Goal: Transaction & Acquisition: Purchase product/service

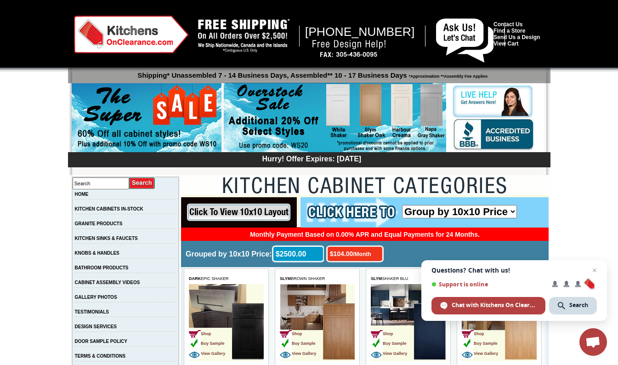
click at [123, 183] on input "Search" at bounding box center [101, 183] width 57 height 12
type input "ba sb30b"
click at [129, 177] on input "image" at bounding box center [142, 183] width 26 height 12
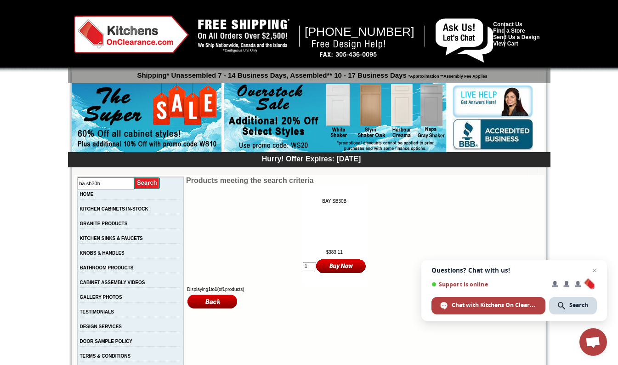
click at [595, 270] on span "Close chat" at bounding box center [594, 270] width 11 height 11
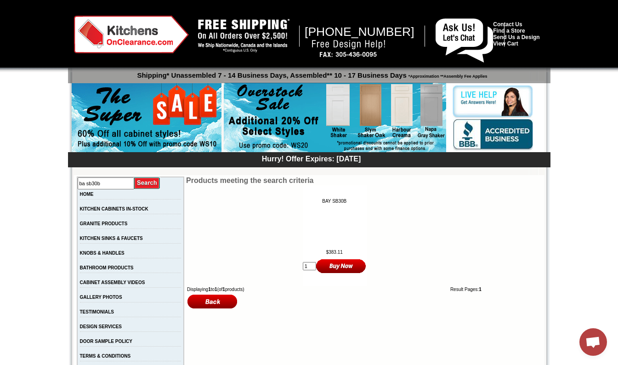
click at [331, 265] on input "image" at bounding box center [341, 265] width 50 height 15
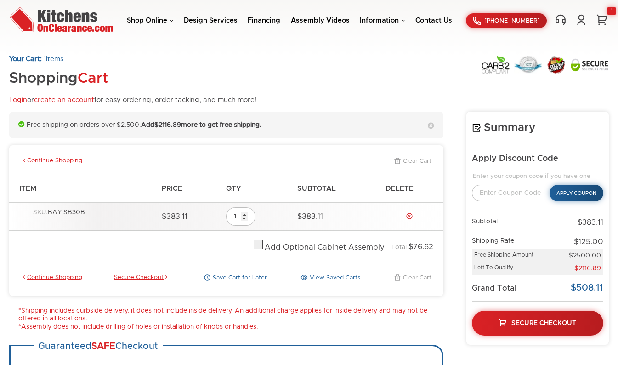
click at [56, 156] on div "Continue Shopping Clear Cart" at bounding box center [227, 161] width 420 height 17
click at [63, 160] on link "Continue Shopping" at bounding box center [51, 161] width 61 height 8
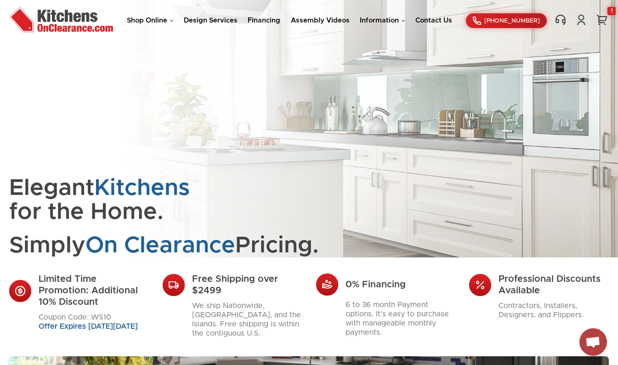
click at [144, 17] on link "Shop Online" at bounding box center [150, 20] width 47 height 7
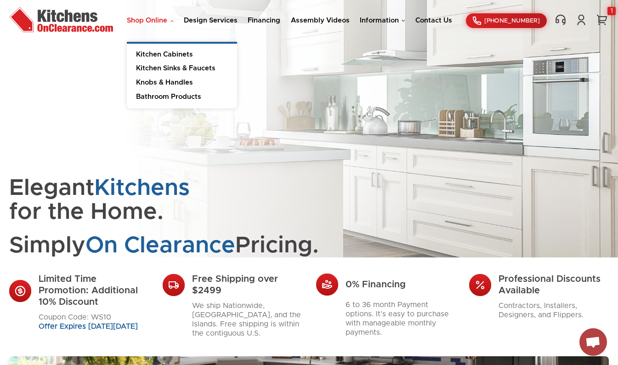
click at [148, 48] on link "Kitchen Cabinets" at bounding box center [182, 53] width 110 height 18
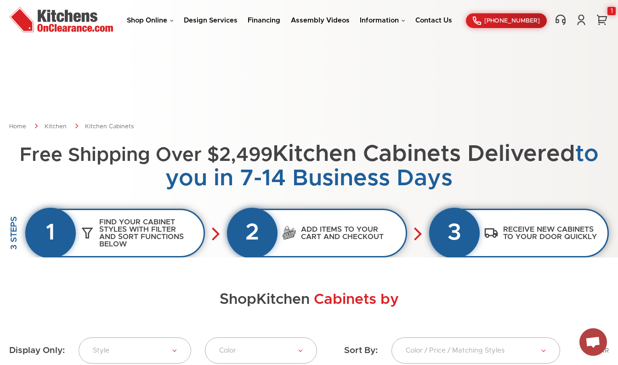
click at [109, 228] on h3 "Find your cabinet styles with filter and sort functions below" at bounding box center [149, 233] width 109 height 39
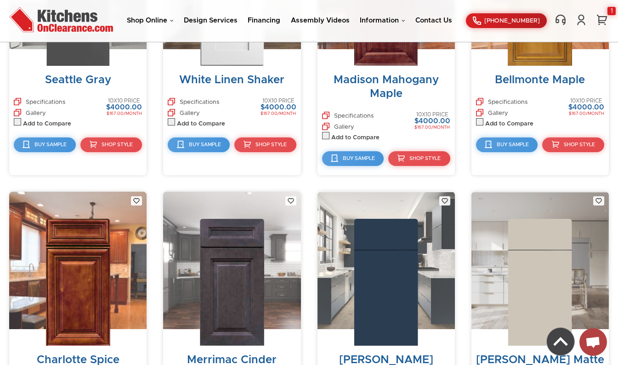
scroll to position [4944, 0]
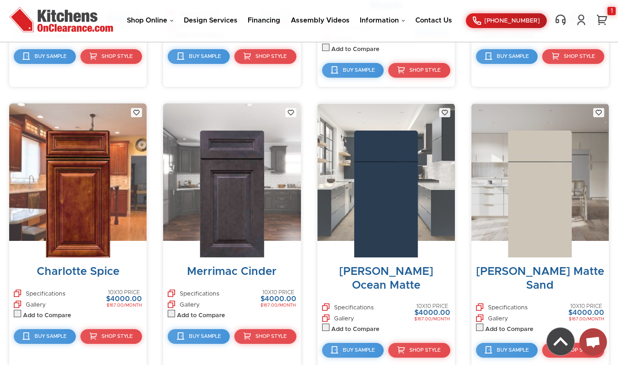
click at [106, 152] on img at bounding box center [78, 194] width 64 height 126
